Goal: Check status: Check status

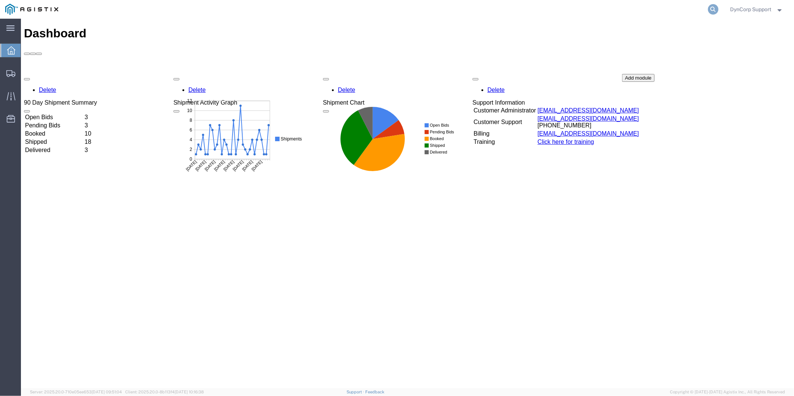
click at [712, 10] on icon at bounding box center [713, 9] width 10 height 10
paste input "ITN: X20250930298573"
type input "ITN: X20250930298573"
drag, startPoint x: 615, startPoint y: 10, endPoint x: 395, endPoint y: 1, distance: 220.6
click at [398, 3] on div "ITN: X20250930298573" at bounding box center [391, 9] width 655 height 19
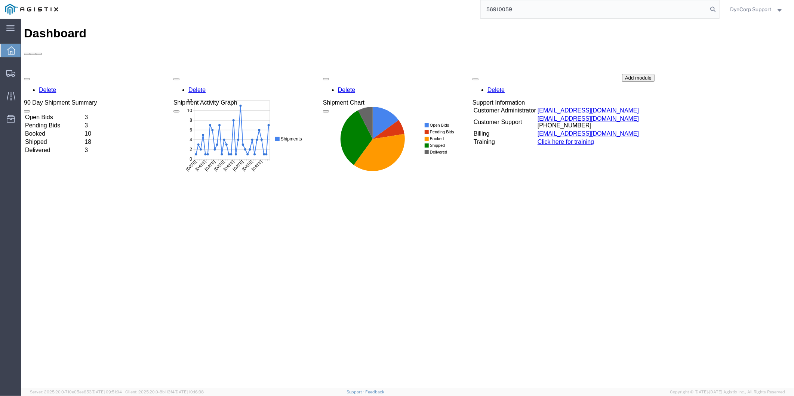
type input "56910059"
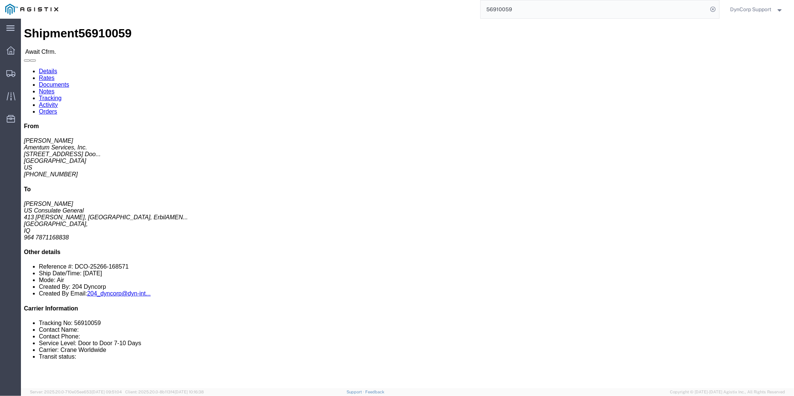
click link "Tracking"
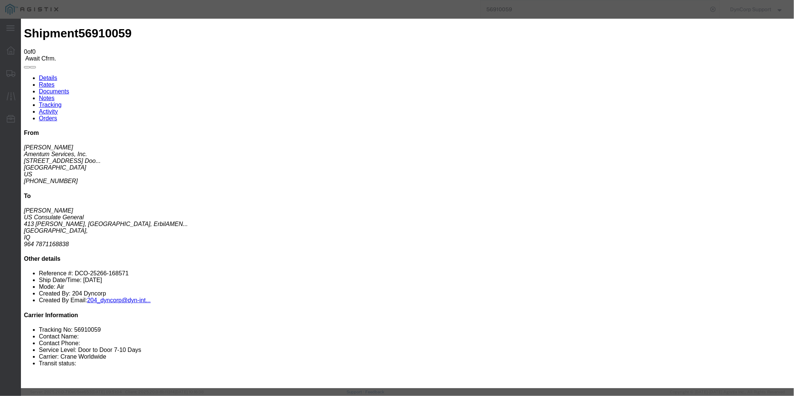
type input "[DATE]"
type input "2:00 PM"
